Goal: Task Accomplishment & Management: Manage account settings

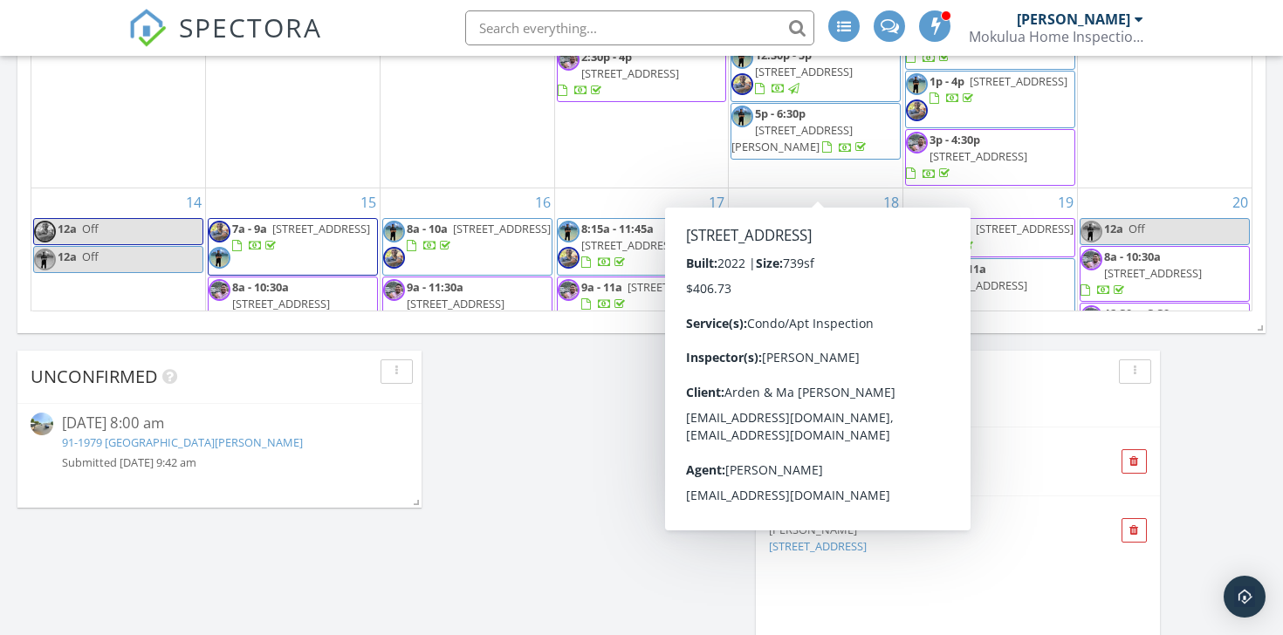
scroll to position [2462, 1284]
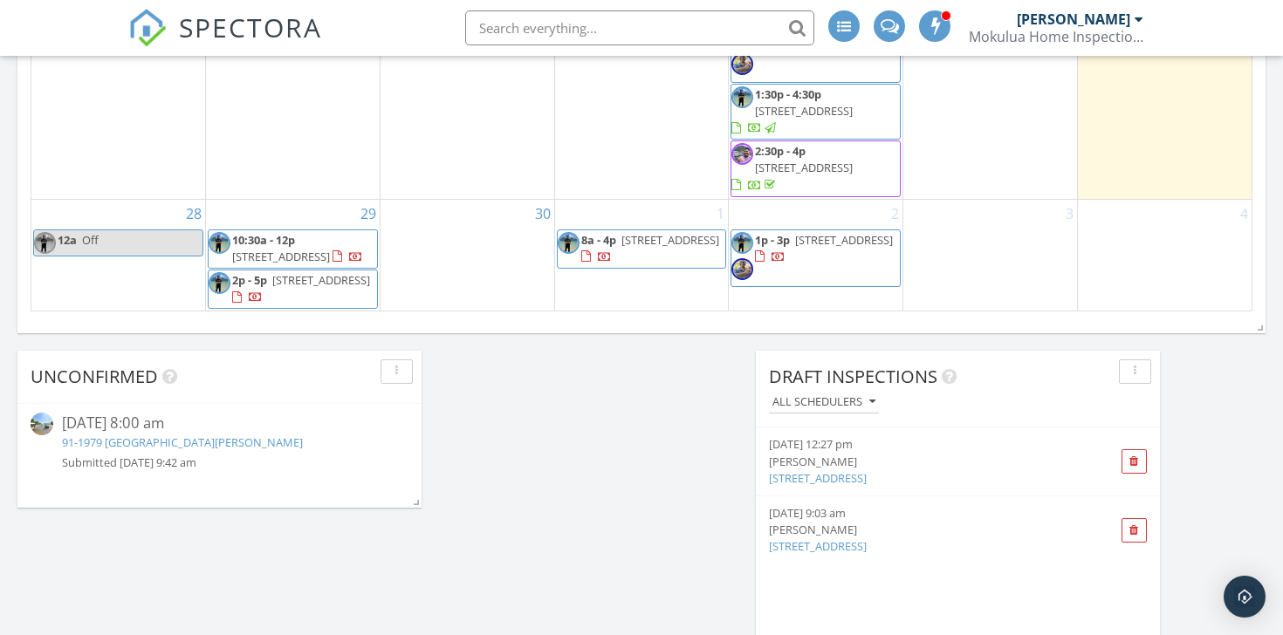
click at [687, 433] on div "[DATE] [PERSON_NAME] 12:00 am Off [PERSON_NAME] New Inspection New Quote Map + …" at bounding box center [641, 167] width 1283 height 2461
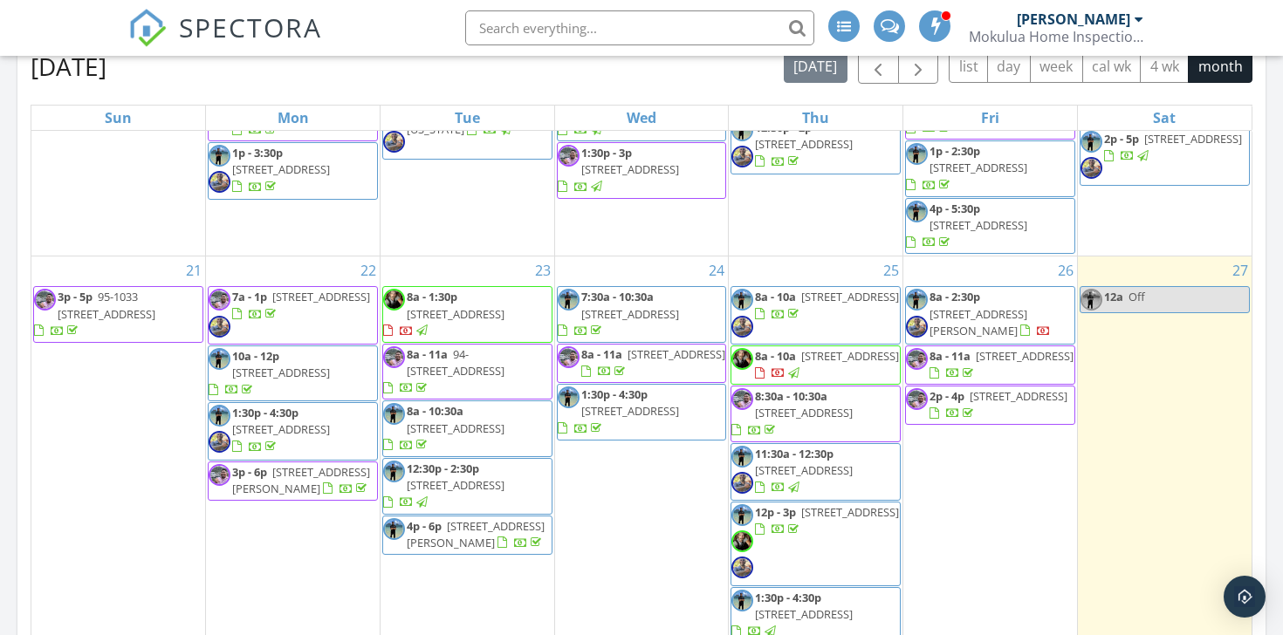
scroll to position [806, 0]
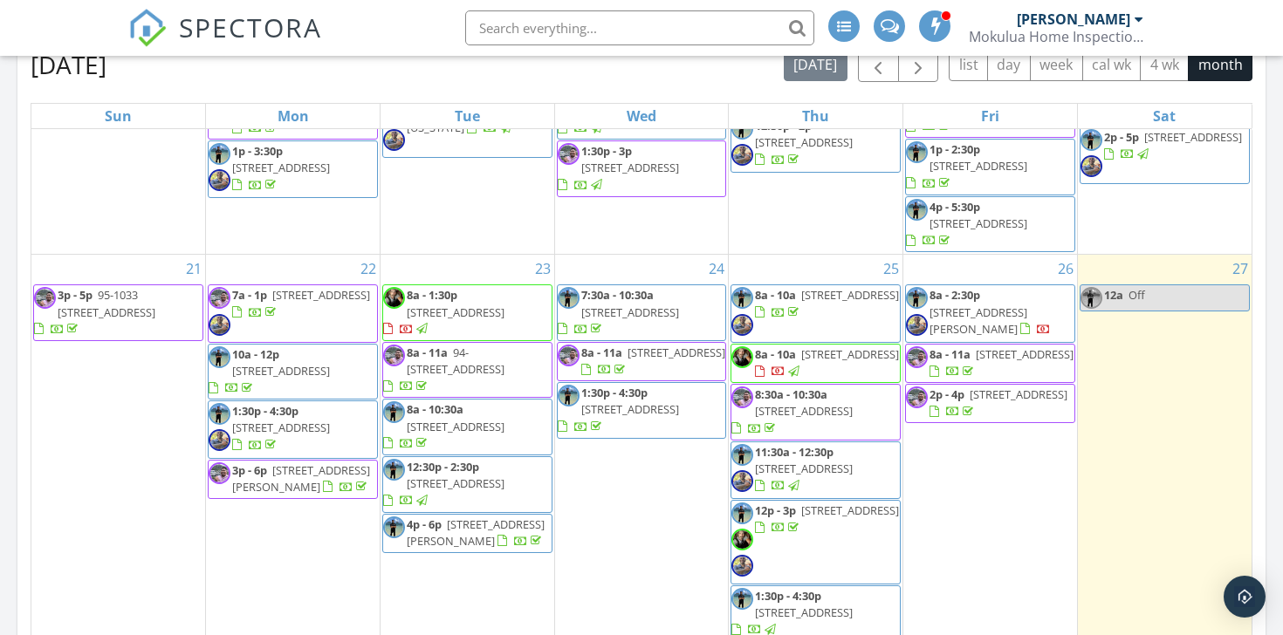
click at [1027, 305] on span "[STREET_ADDRESS][PERSON_NAME]" at bounding box center [979, 321] width 98 height 32
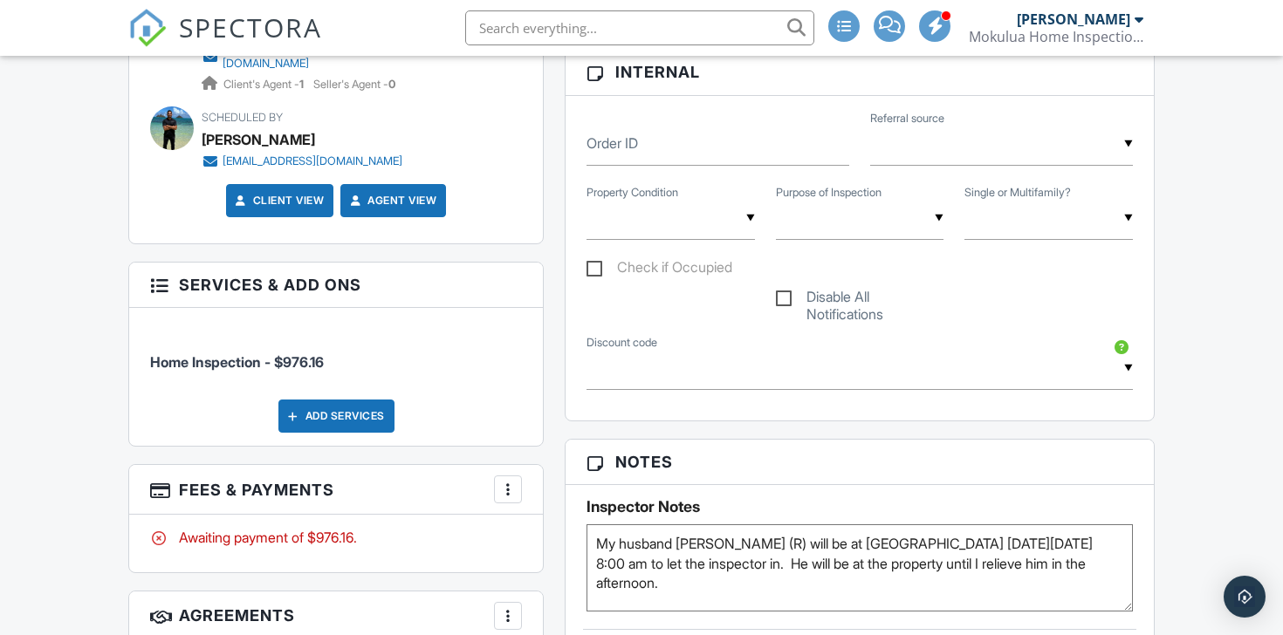
scroll to position [1189, 0]
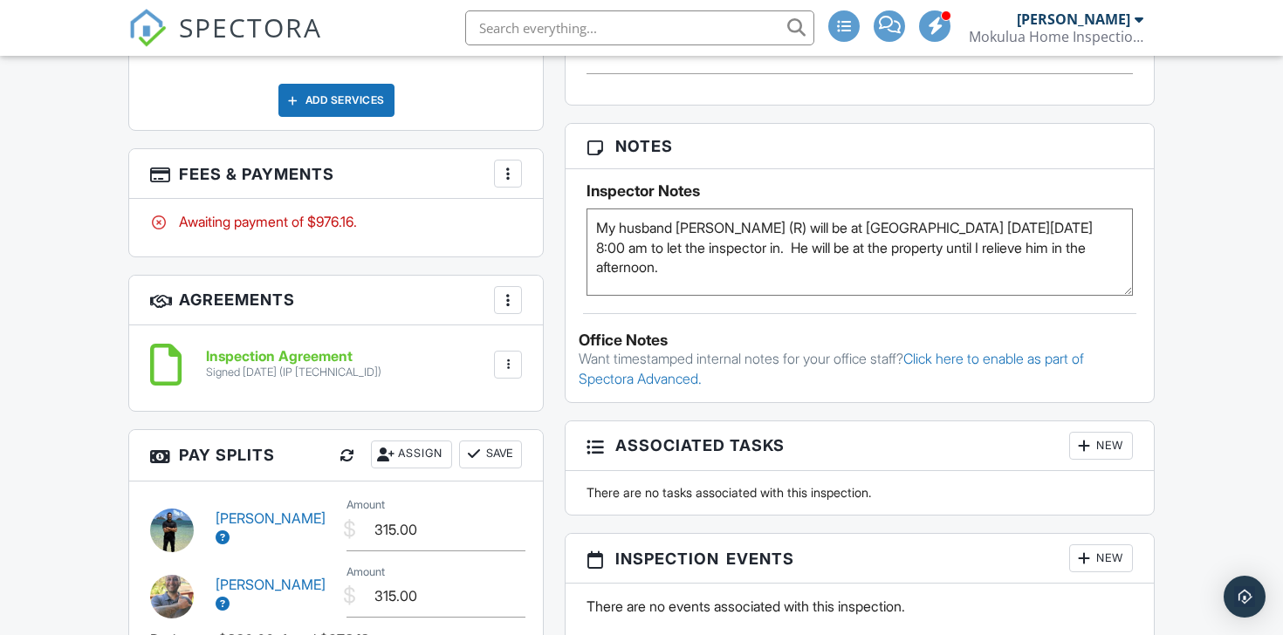
click at [520, 160] on div "More" at bounding box center [508, 174] width 28 height 28
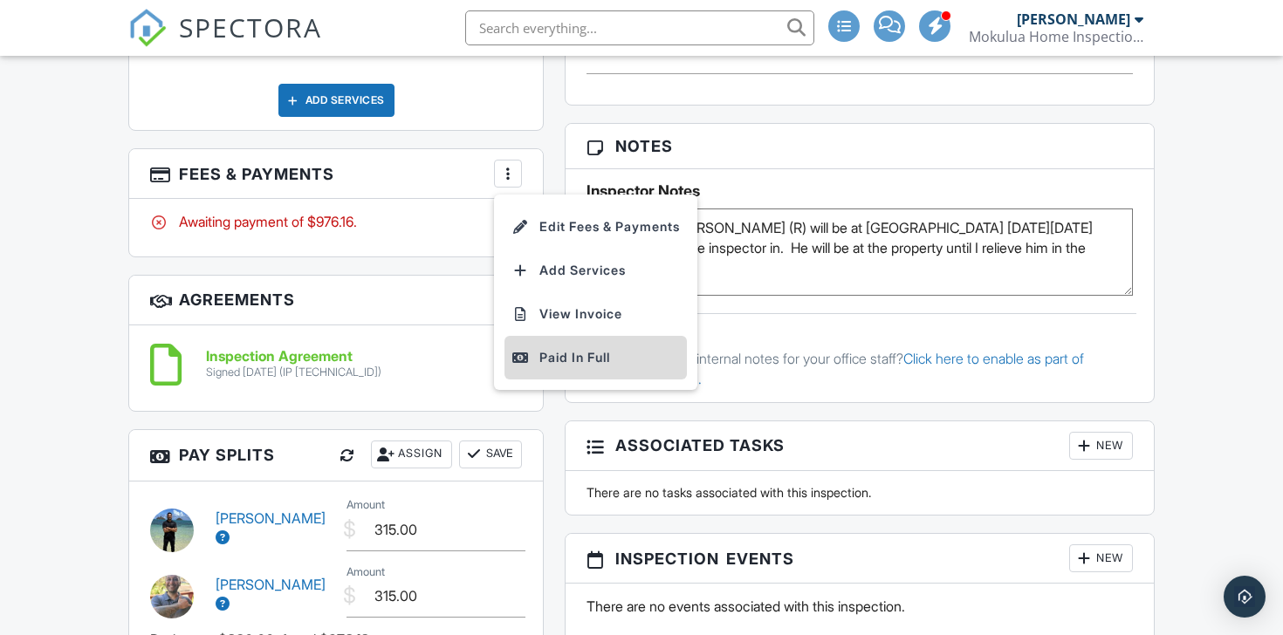
click at [594, 347] on div "Paid In Full" at bounding box center [595, 357] width 168 height 21
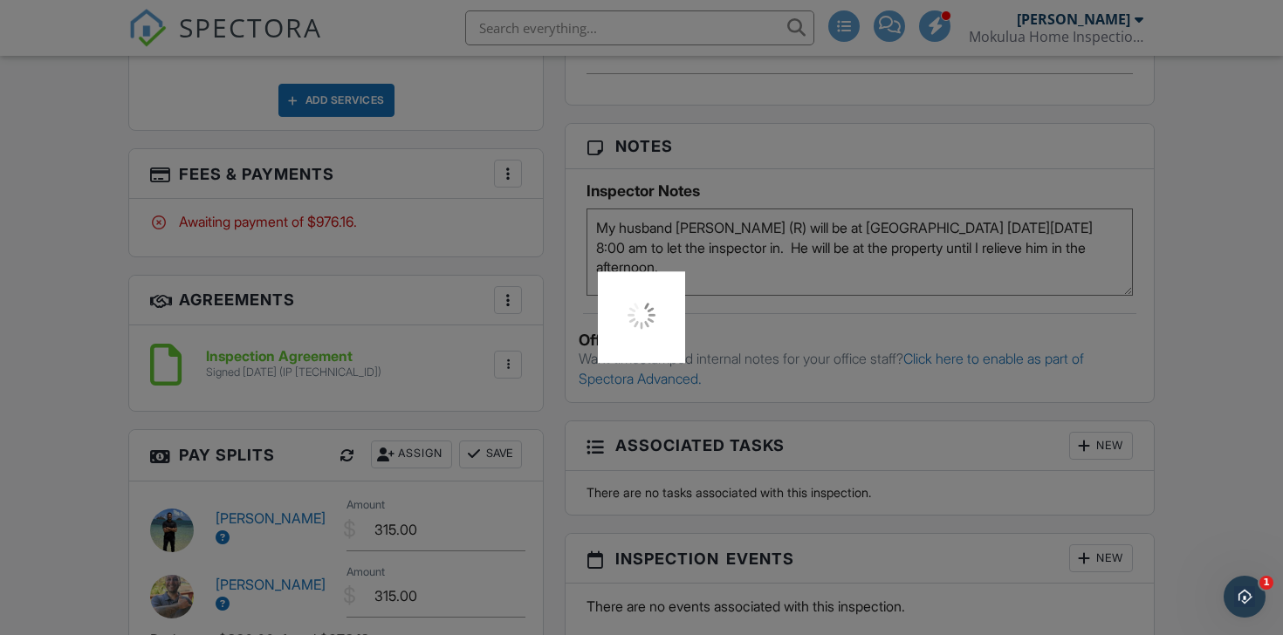
scroll to position [0, 0]
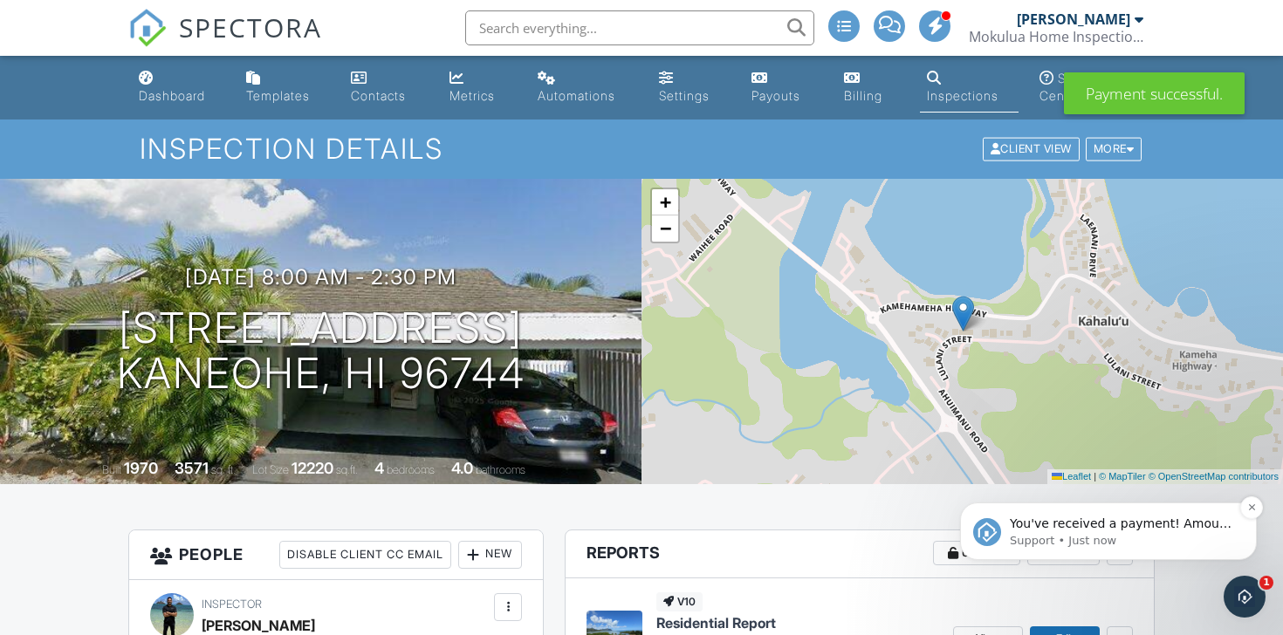
click at [1108, 555] on div "You've received a payment! Amount $976.16 Fee $0.00 Net $976.16 Transaction # I…" at bounding box center [1108, 532] width 297 height 58
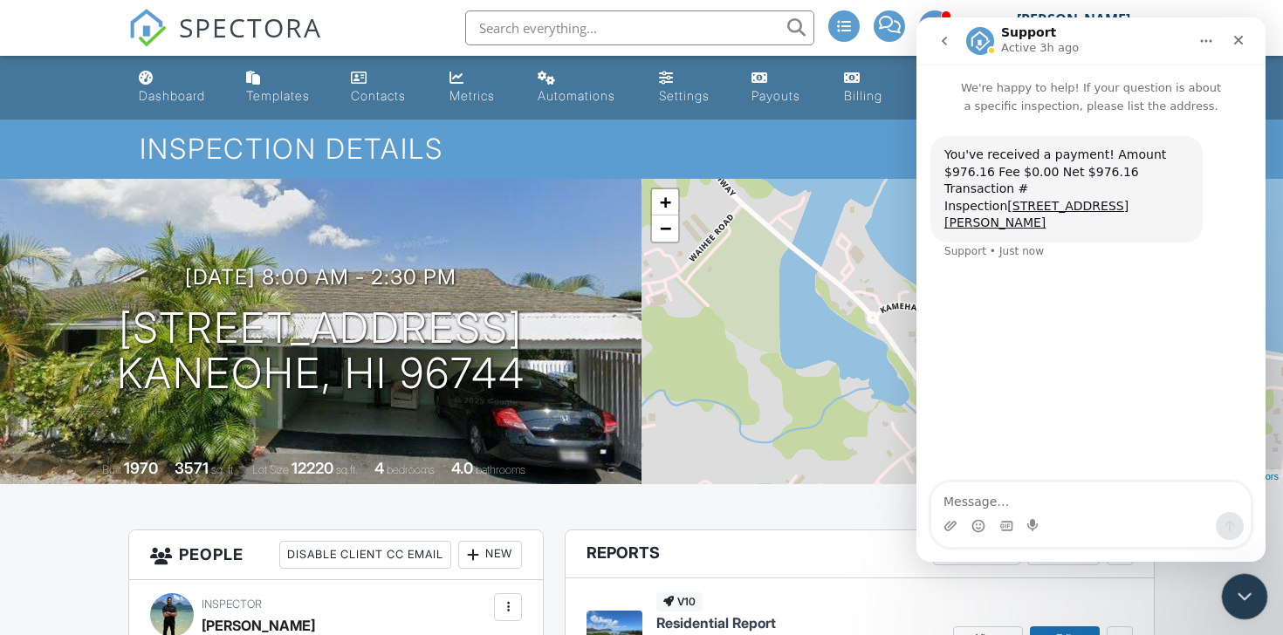
click at [1253, 597] on div "Close Intercom Messenger" at bounding box center [1242, 594] width 42 height 42
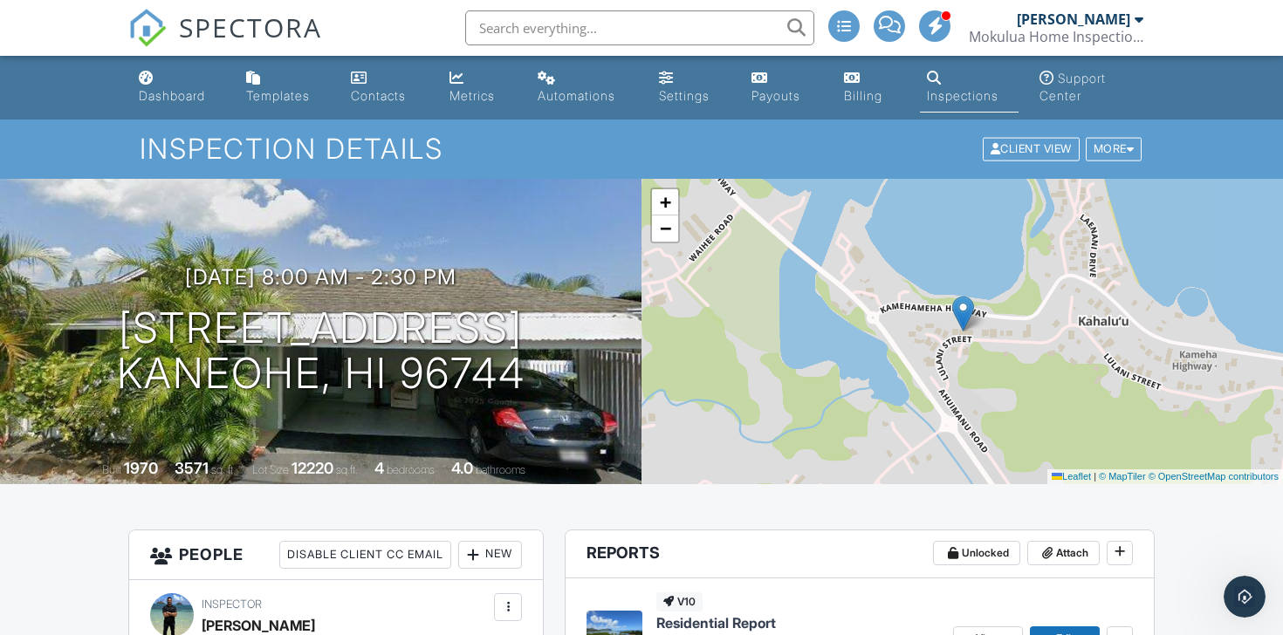
scroll to position [270, 0]
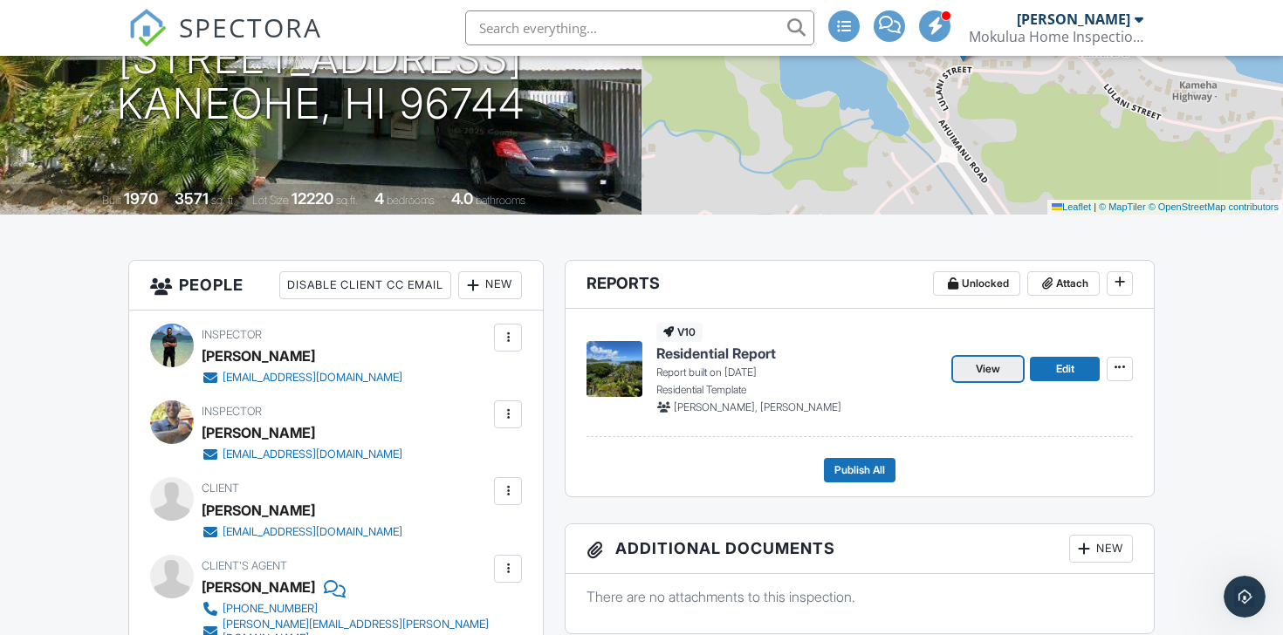
click at [984, 371] on span "View" at bounding box center [988, 368] width 24 height 17
